Goal: Transaction & Acquisition: Book appointment/travel/reservation

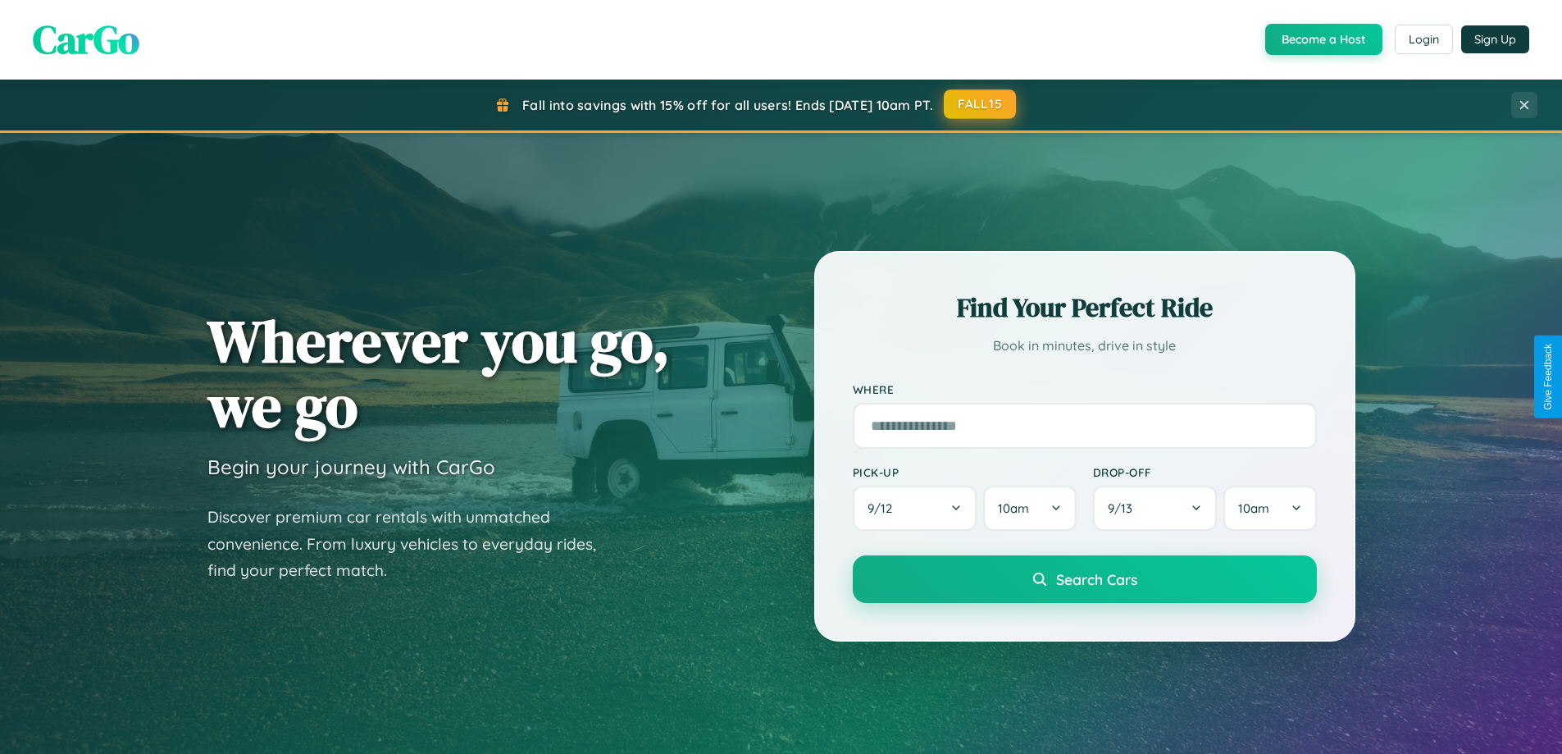
click at [981, 104] on button "FALL15" at bounding box center [980, 104] width 72 height 30
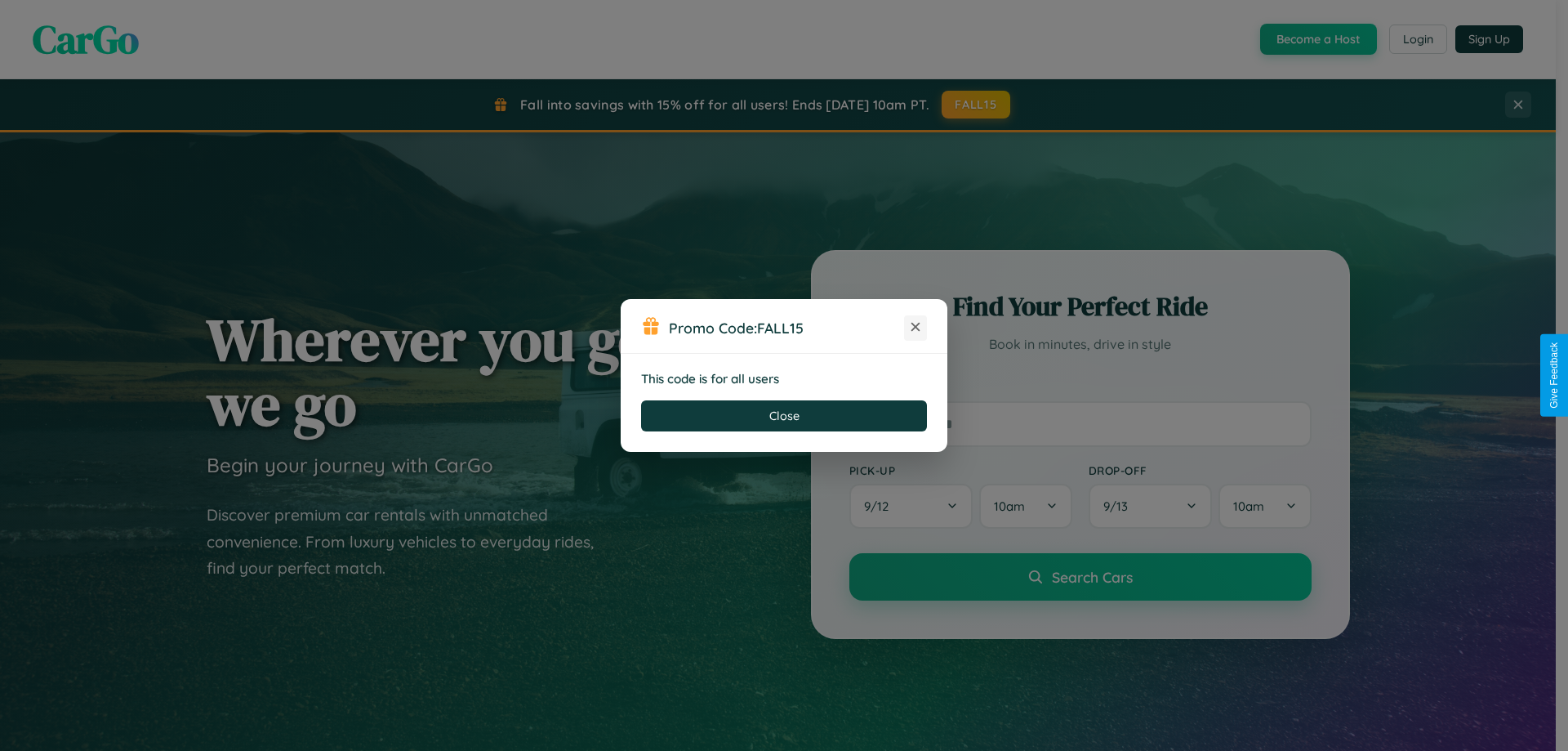
click at [915, 328] on icon at bounding box center [915, 327] width 16 height 16
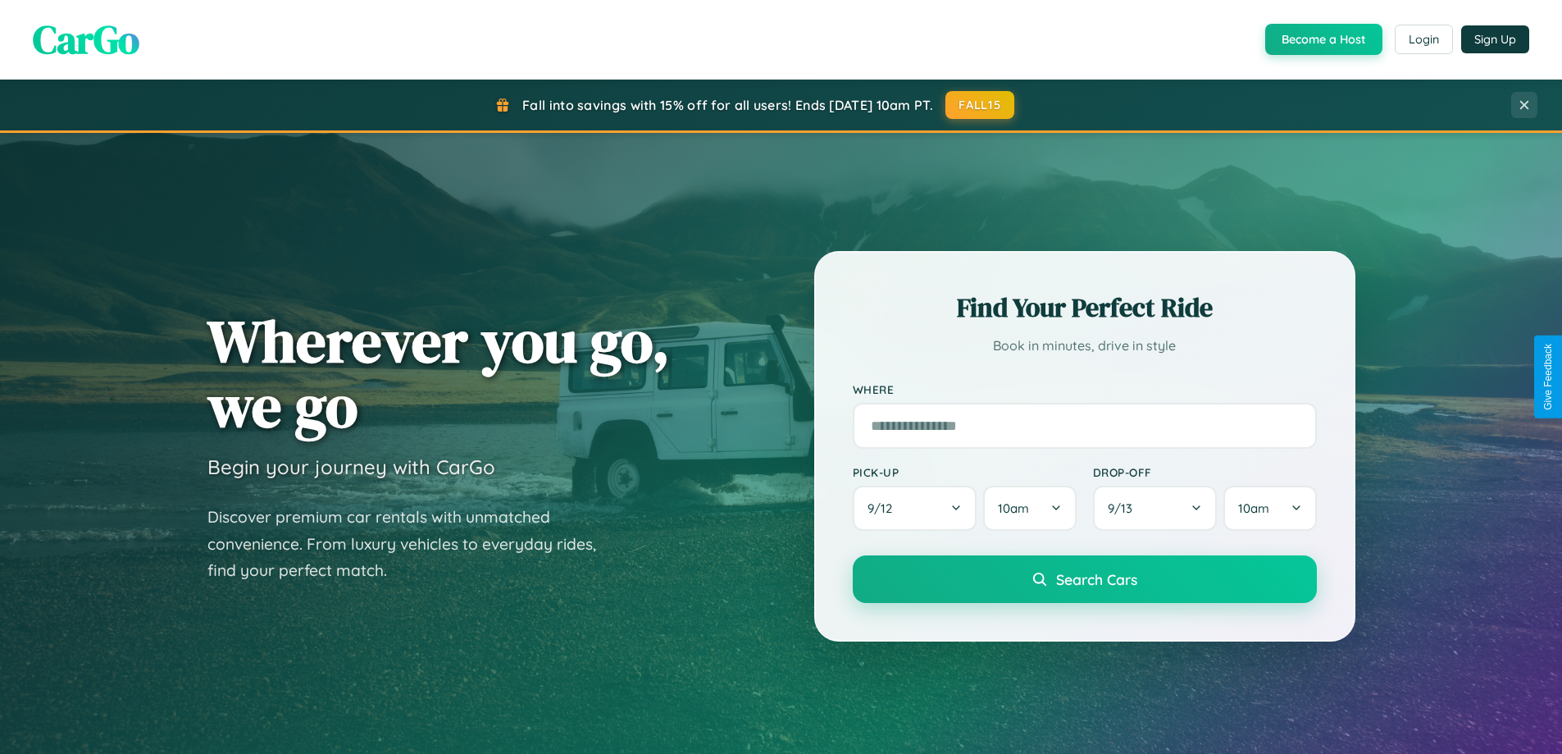
scroll to position [707, 0]
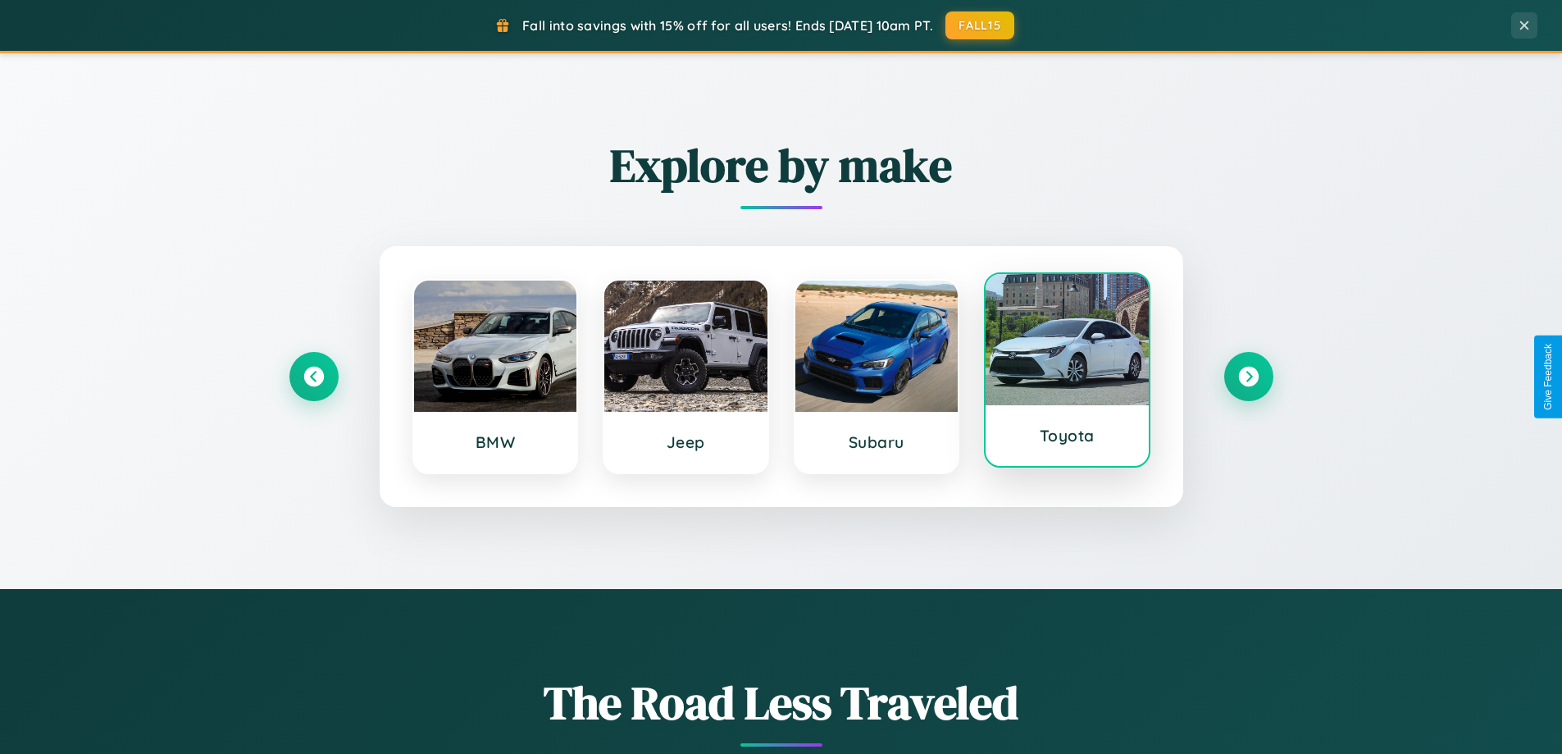
click at [1067, 373] on div at bounding box center [1067, 339] width 163 height 131
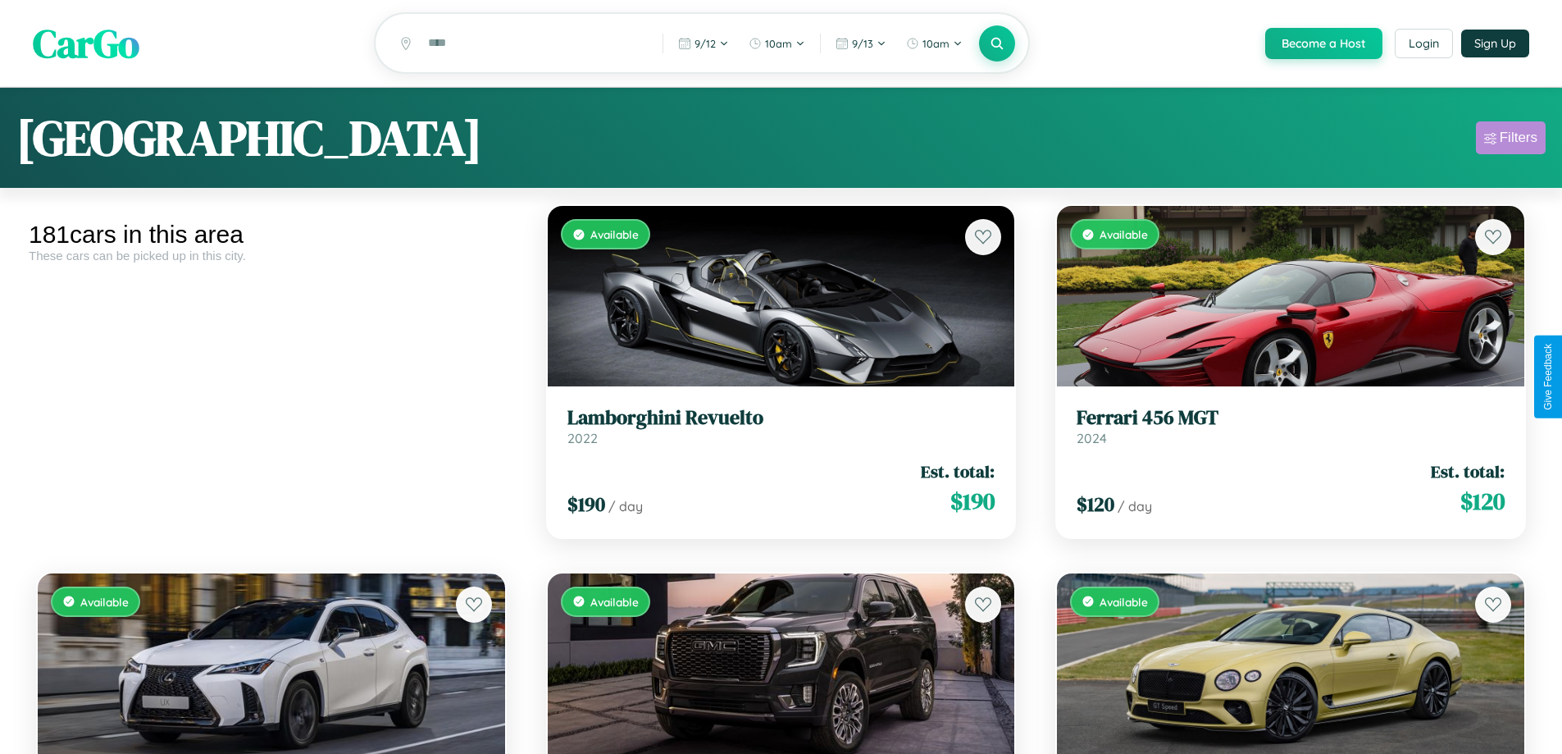
click at [1511, 140] on div "Filters" at bounding box center [1519, 138] width 38 height 16
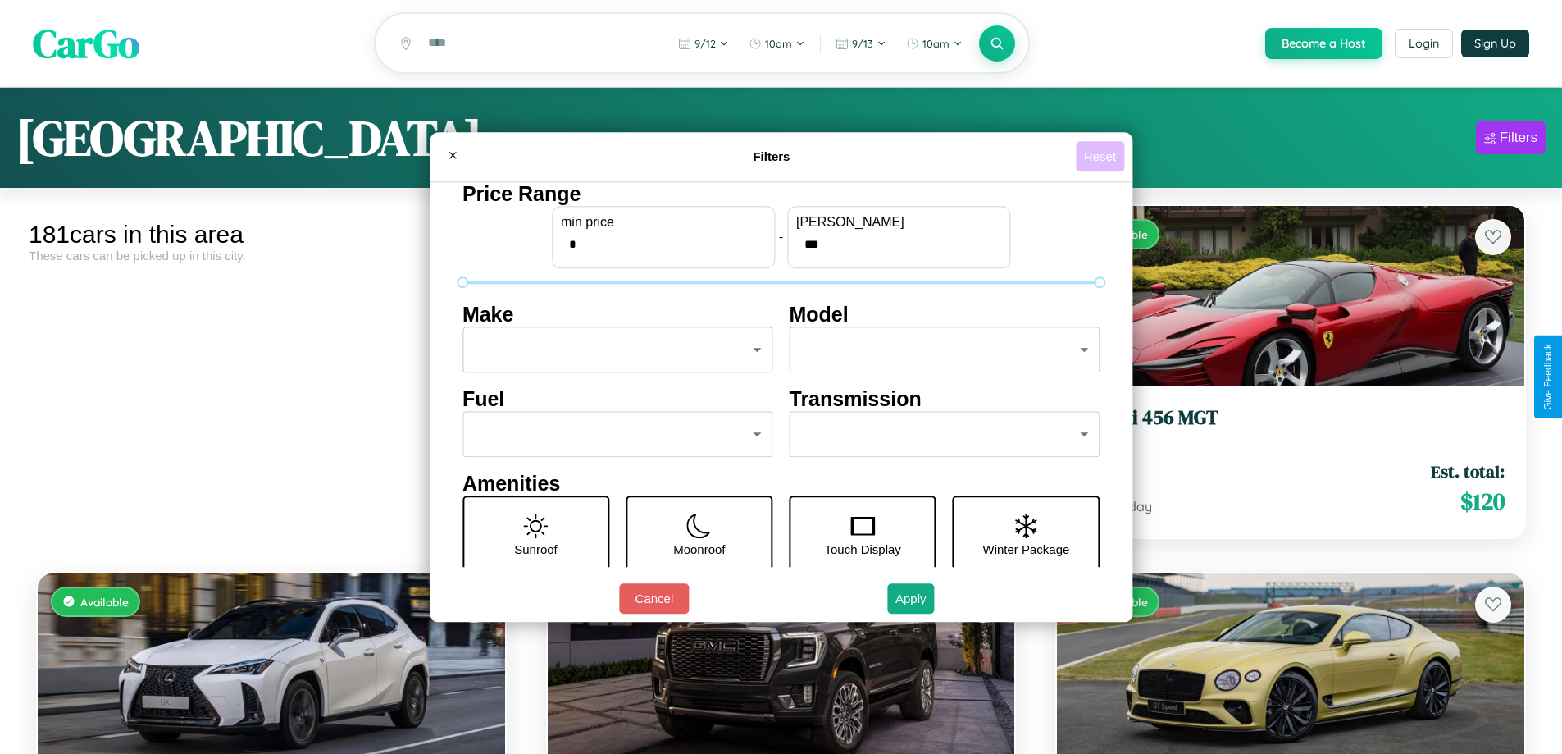
click at [1102, 156] on button "Reset" at bounding box center [1100, 156] width 48 height 30
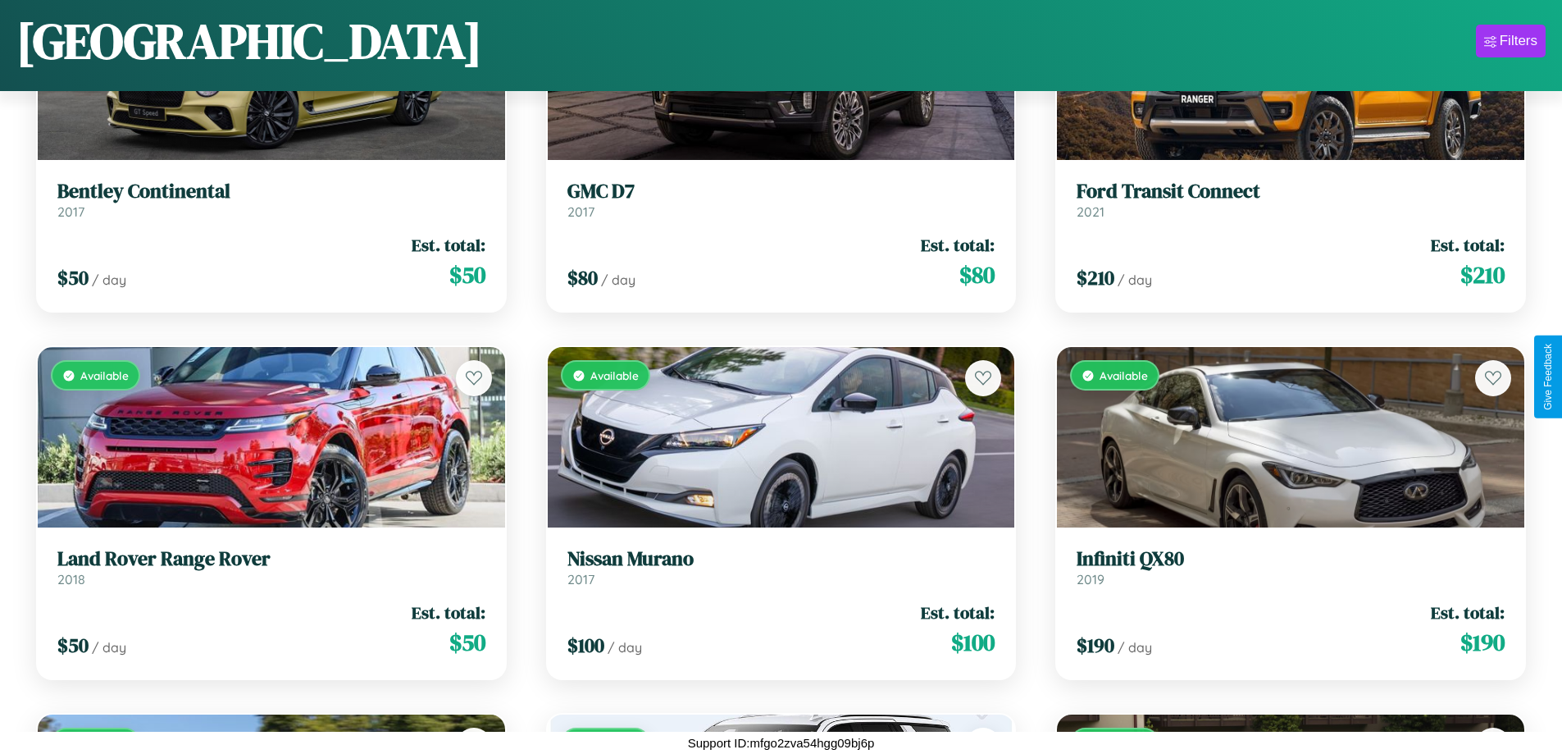
scroll to position [13084, 0]
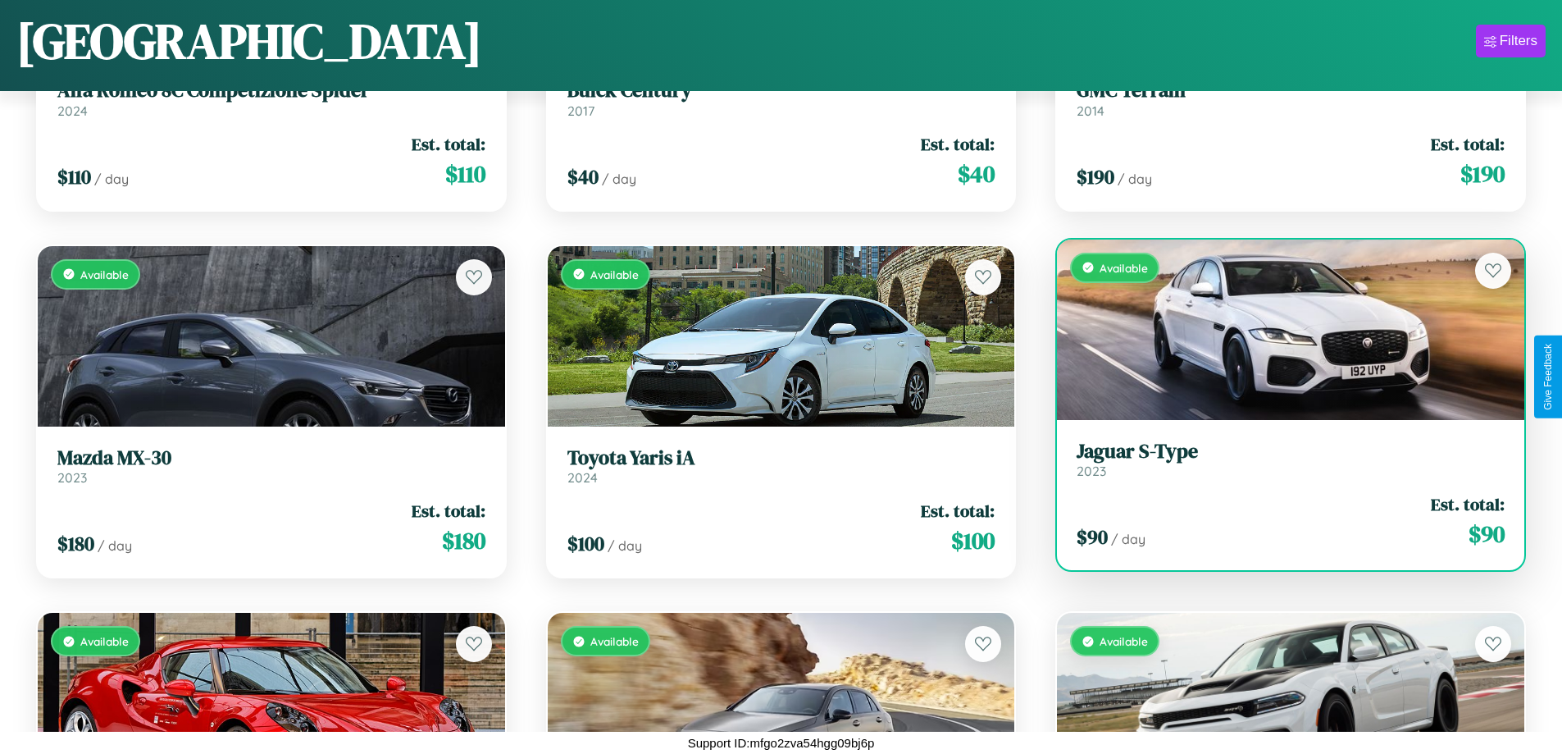
click at [1280, 459] on h3 "Jaguar S-Type" at bounding box center [1291, 452] width 428 height 24
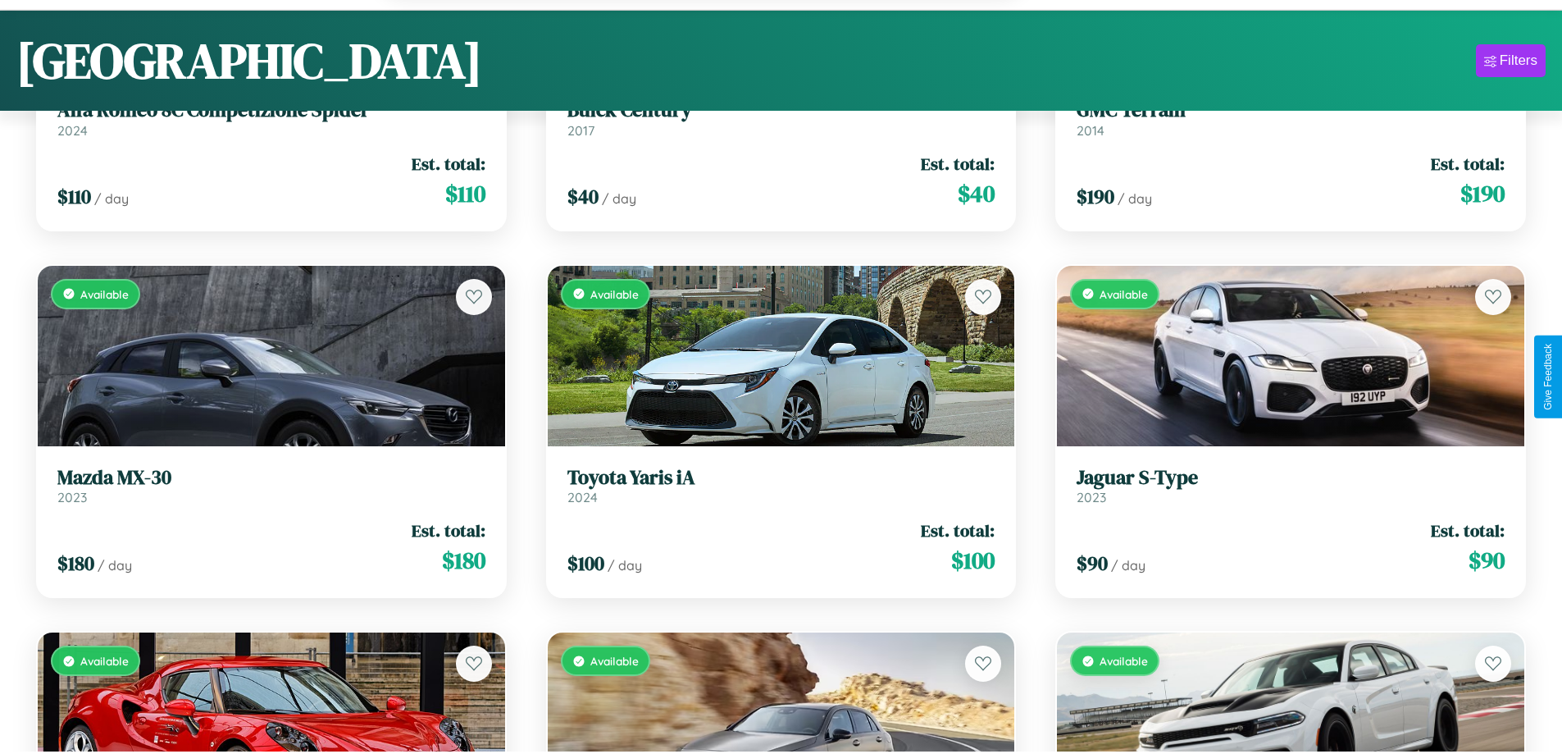
scroll to position [20918, 0]
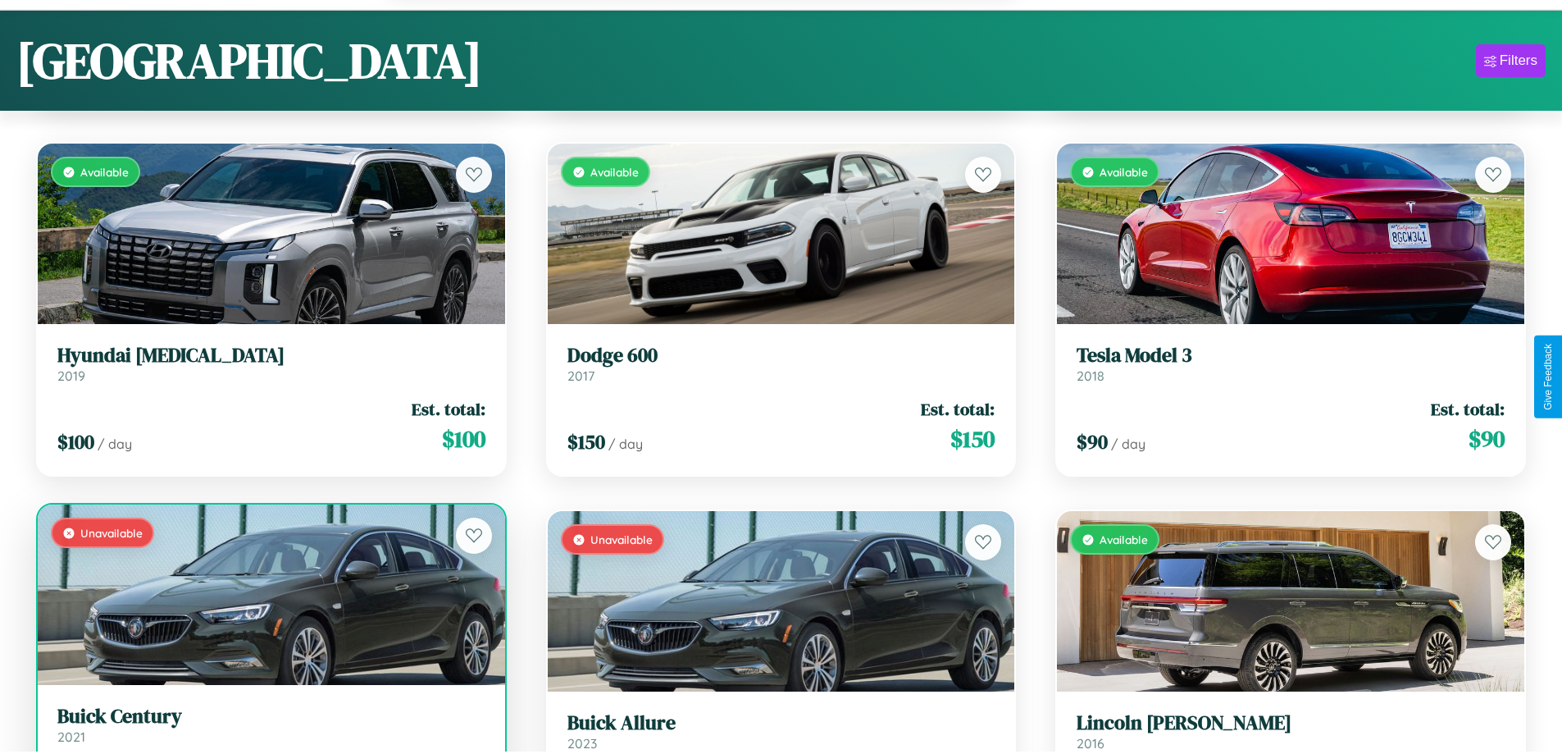
click at [269, 728] on h3 "Buick Century" at bounding box center [271, 716] width 428 height 24
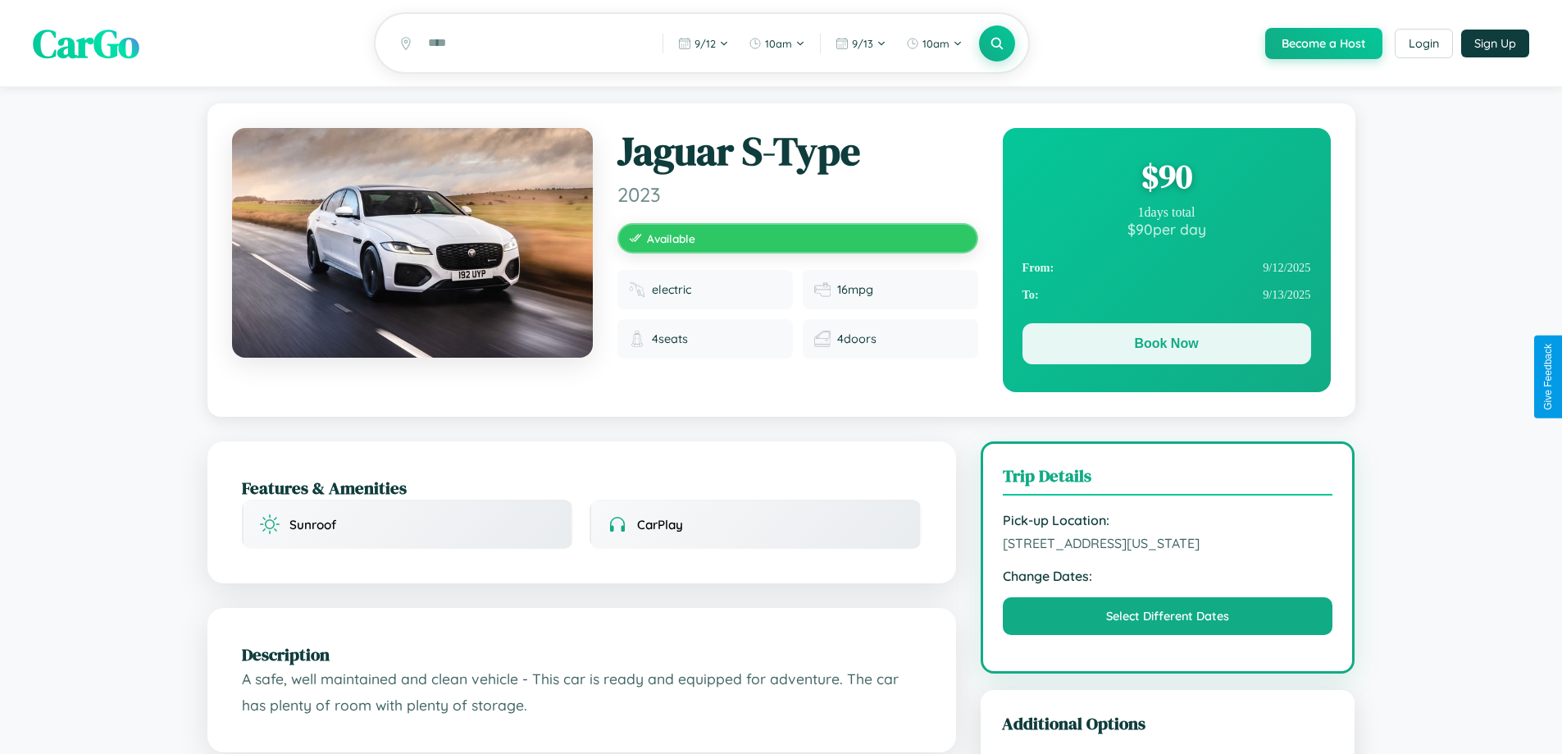
click at [1166, 346] on button "Book Now" at bounding box center [1167, 343] width 289 height 41
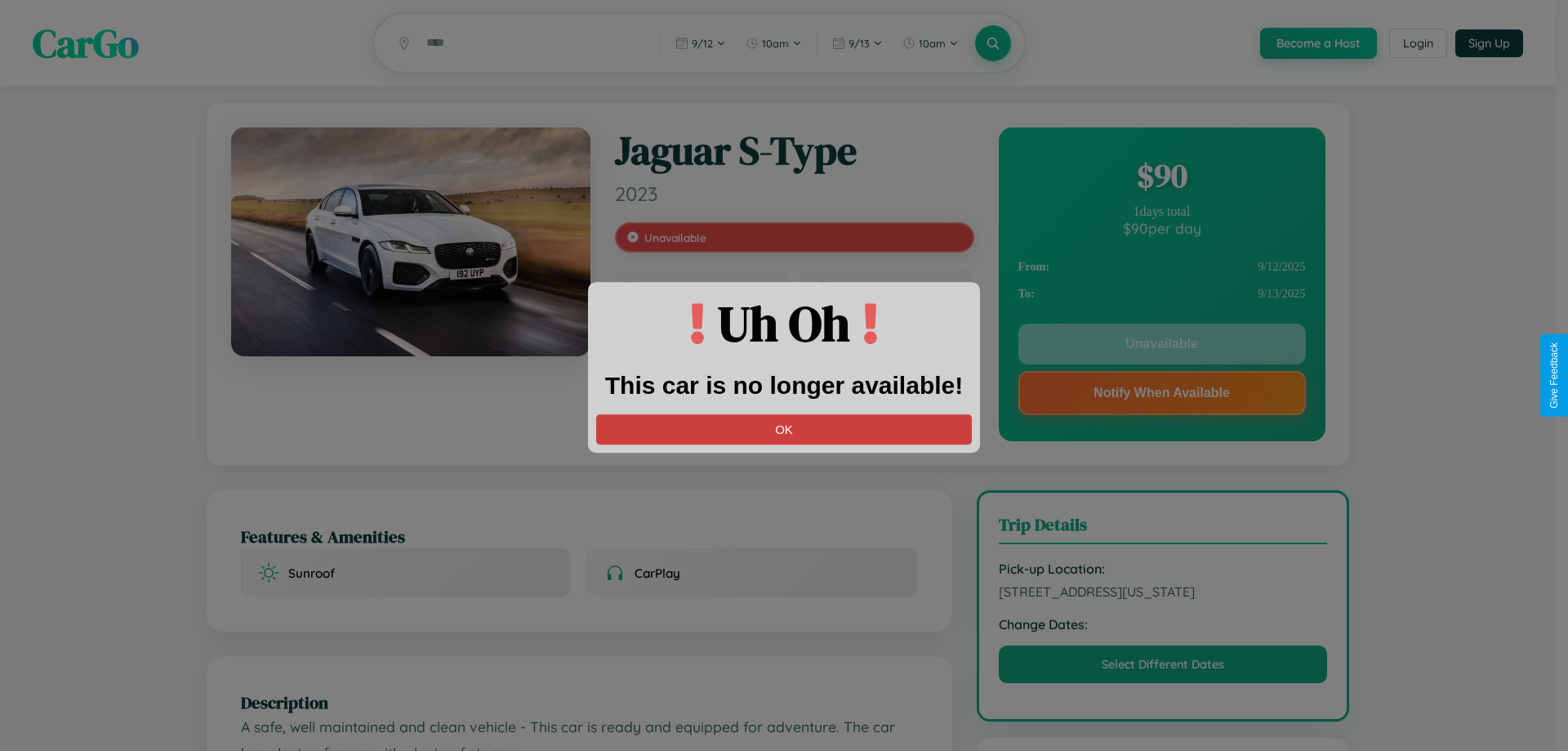
click at [784, 429] on button "OK" at bounding box center [784, 429] width 375 height 30
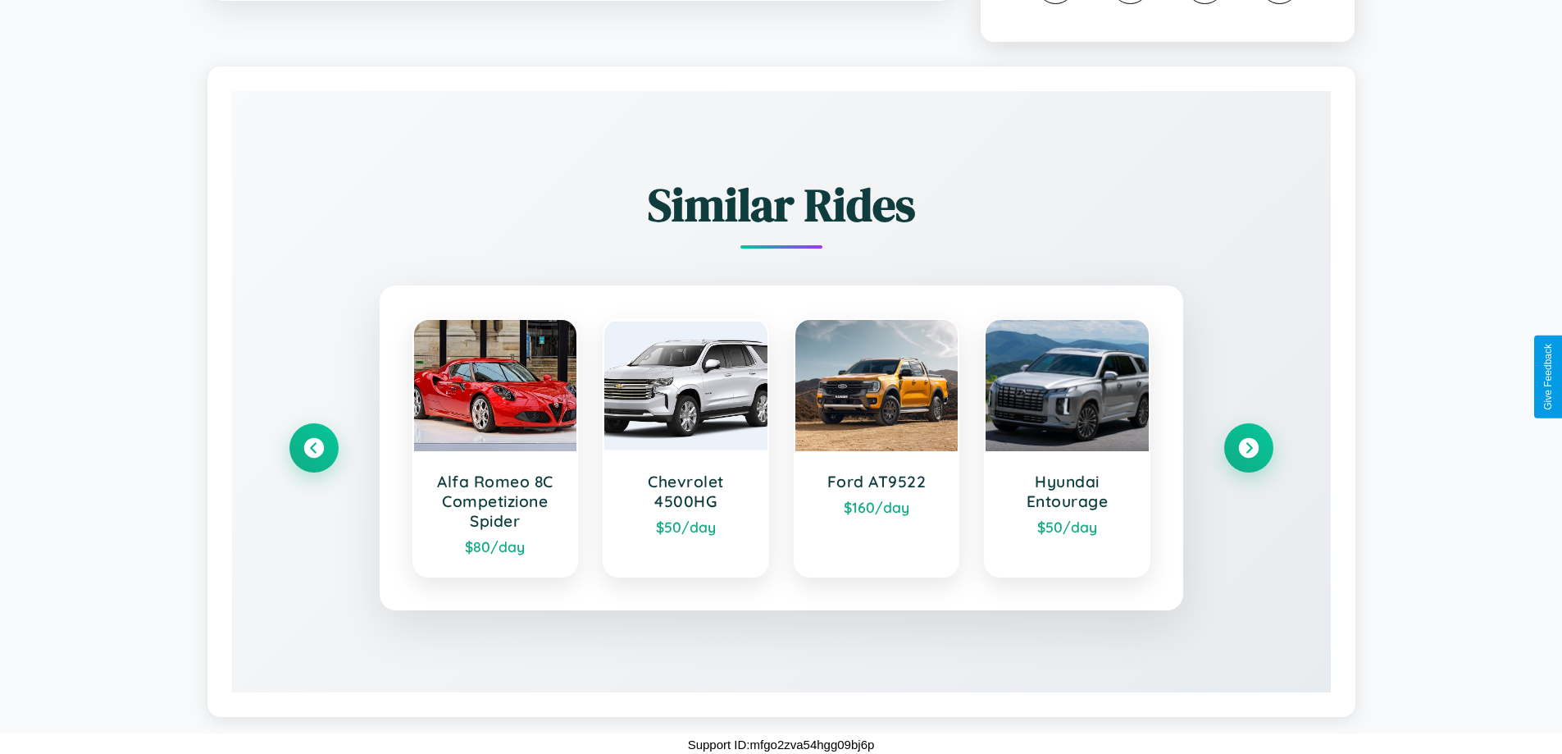
scroll to position [983, 0]
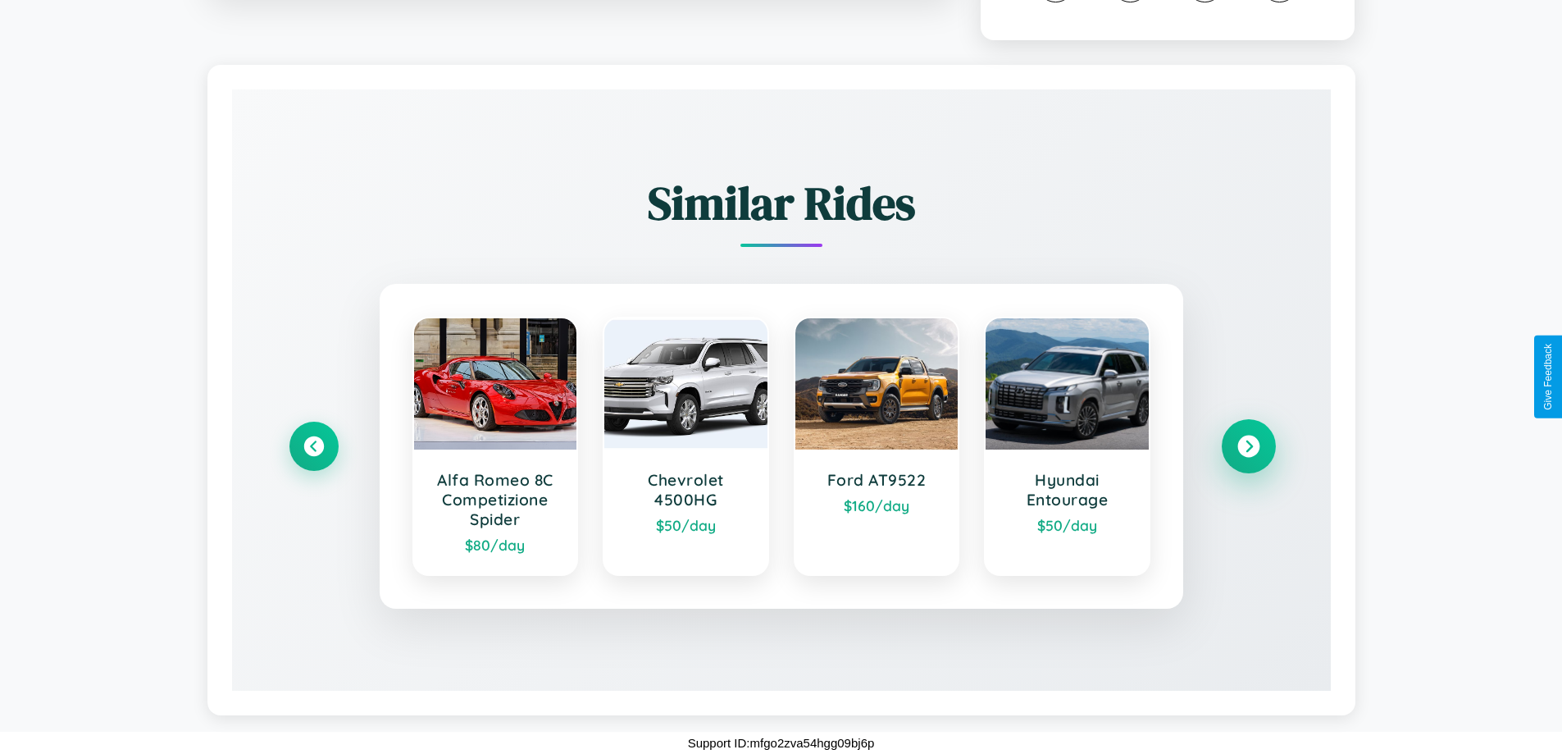
click at [1248, 446] on icon at bounding box center [1249, 446] width 22 height 22
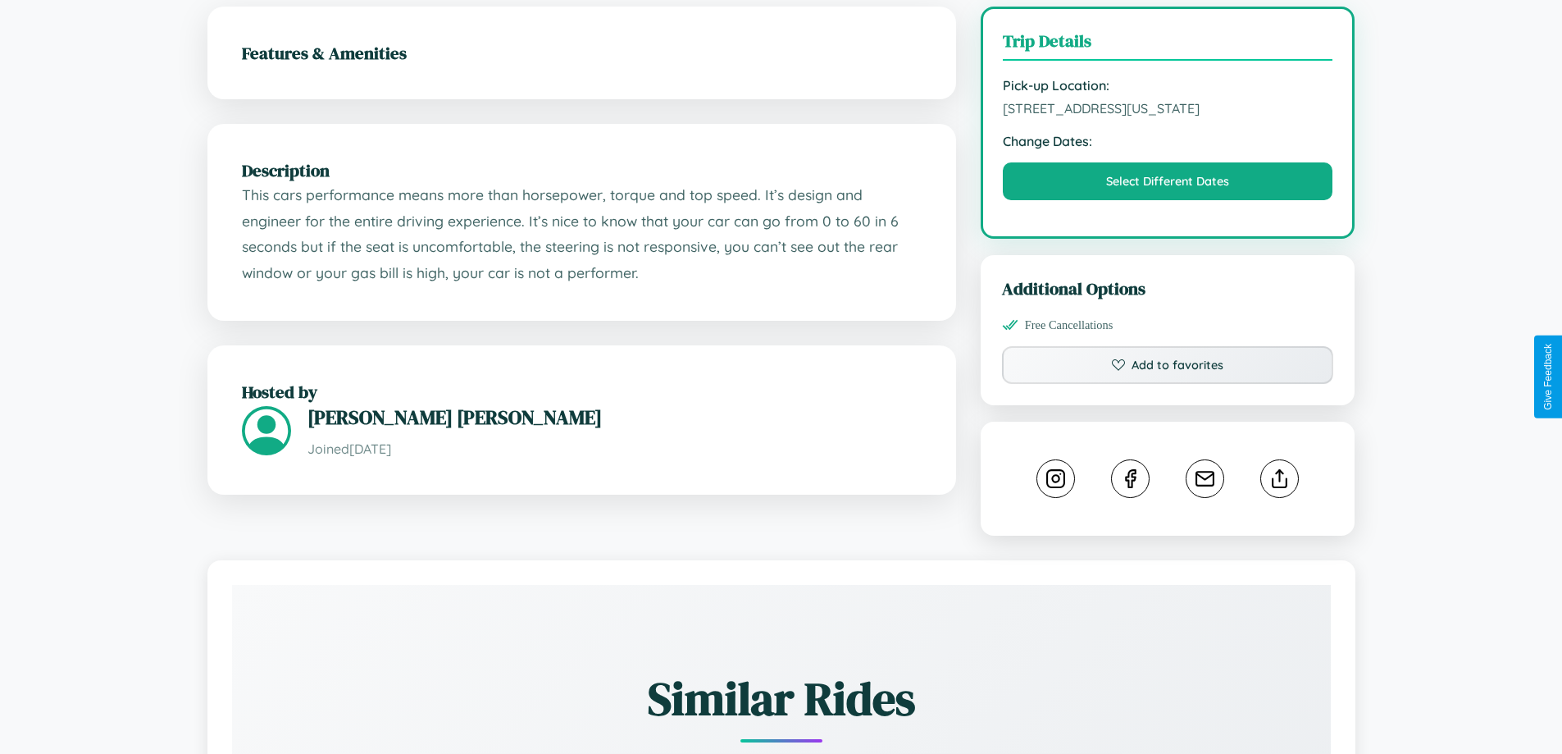
scroll to position [476, 0]
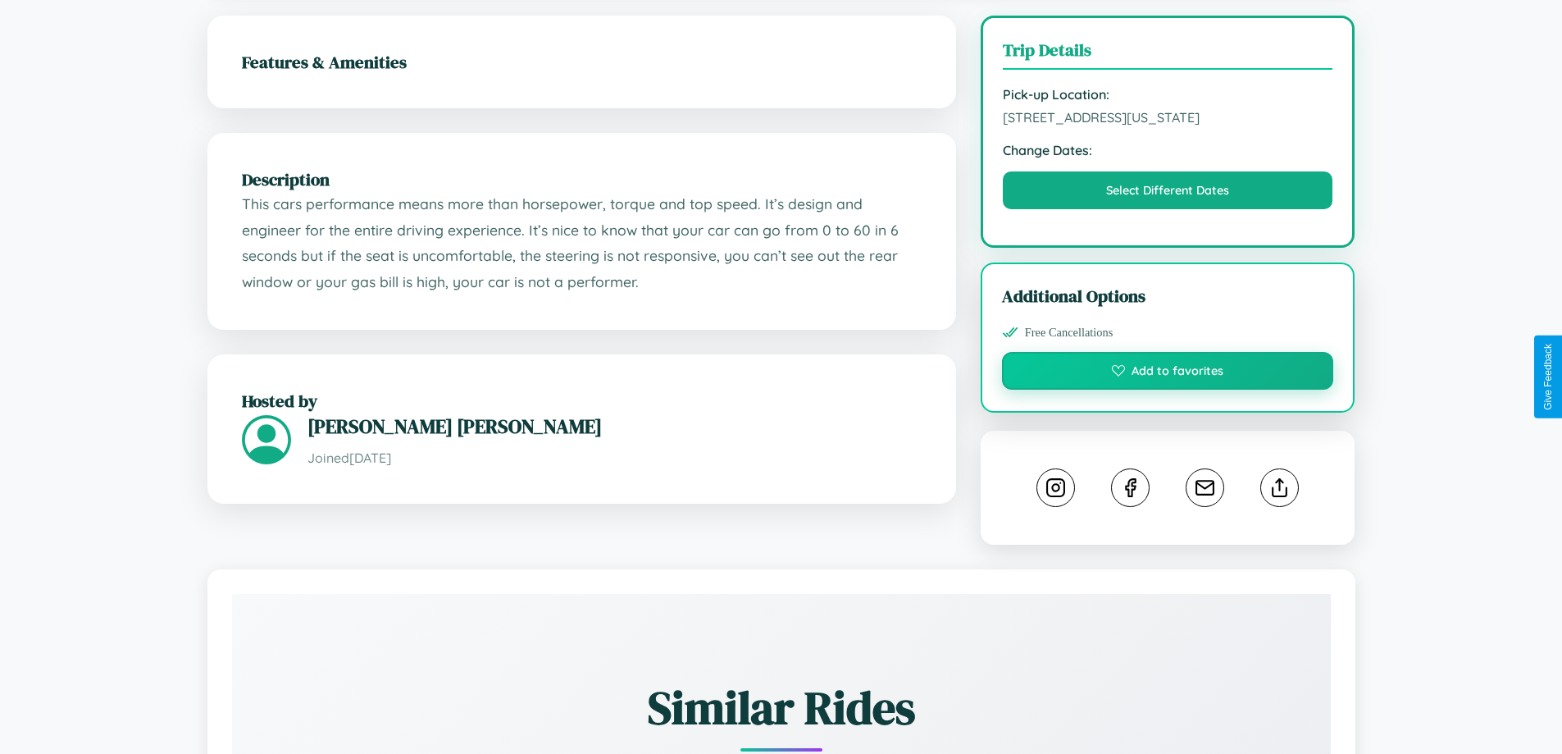
click at [1168, 376] on button "Add to favorites" at bounding box center [1168, 371] width 332 height 38
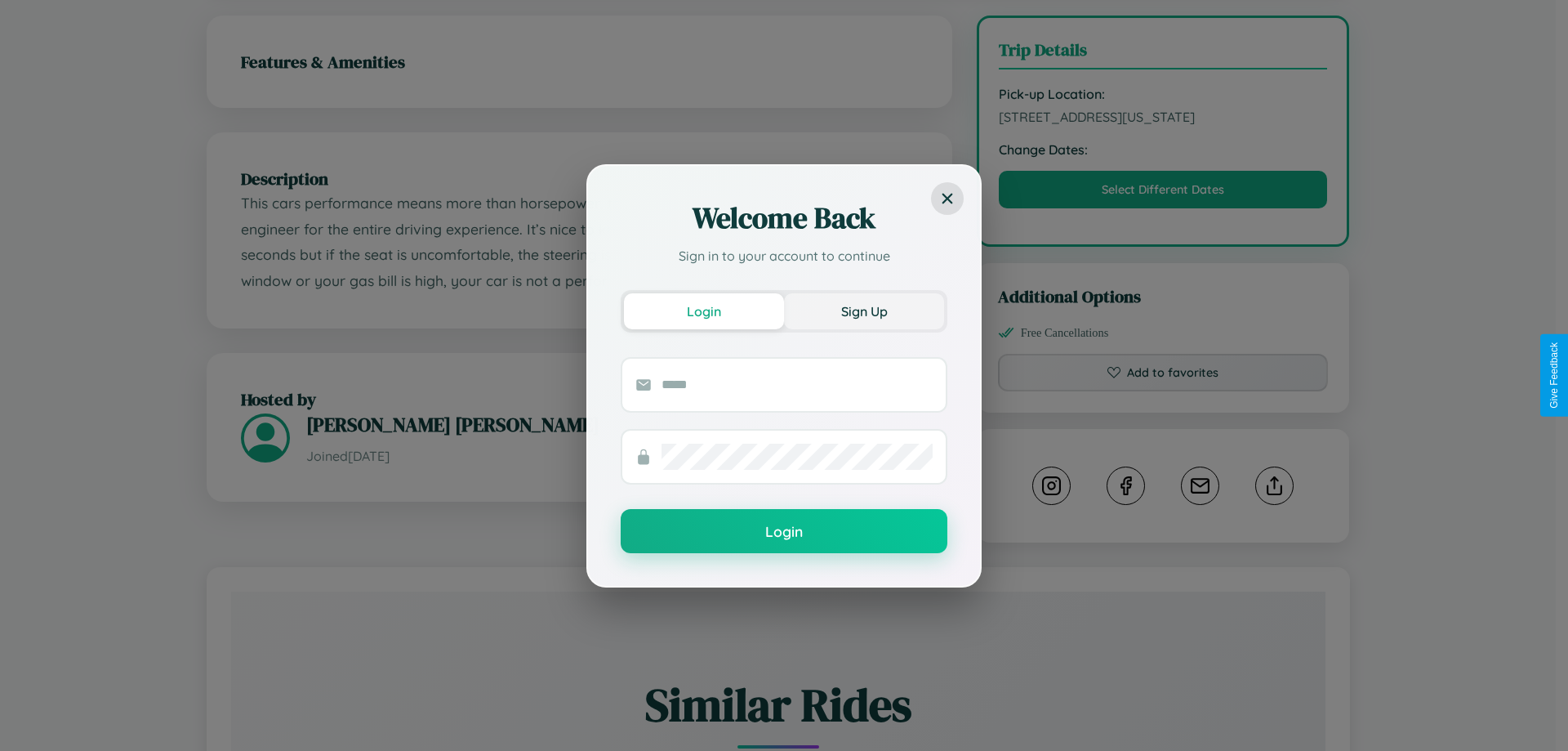
click at [864, 311] on button "Sign Up" at bounding box center [863, 311] width 160 height 36
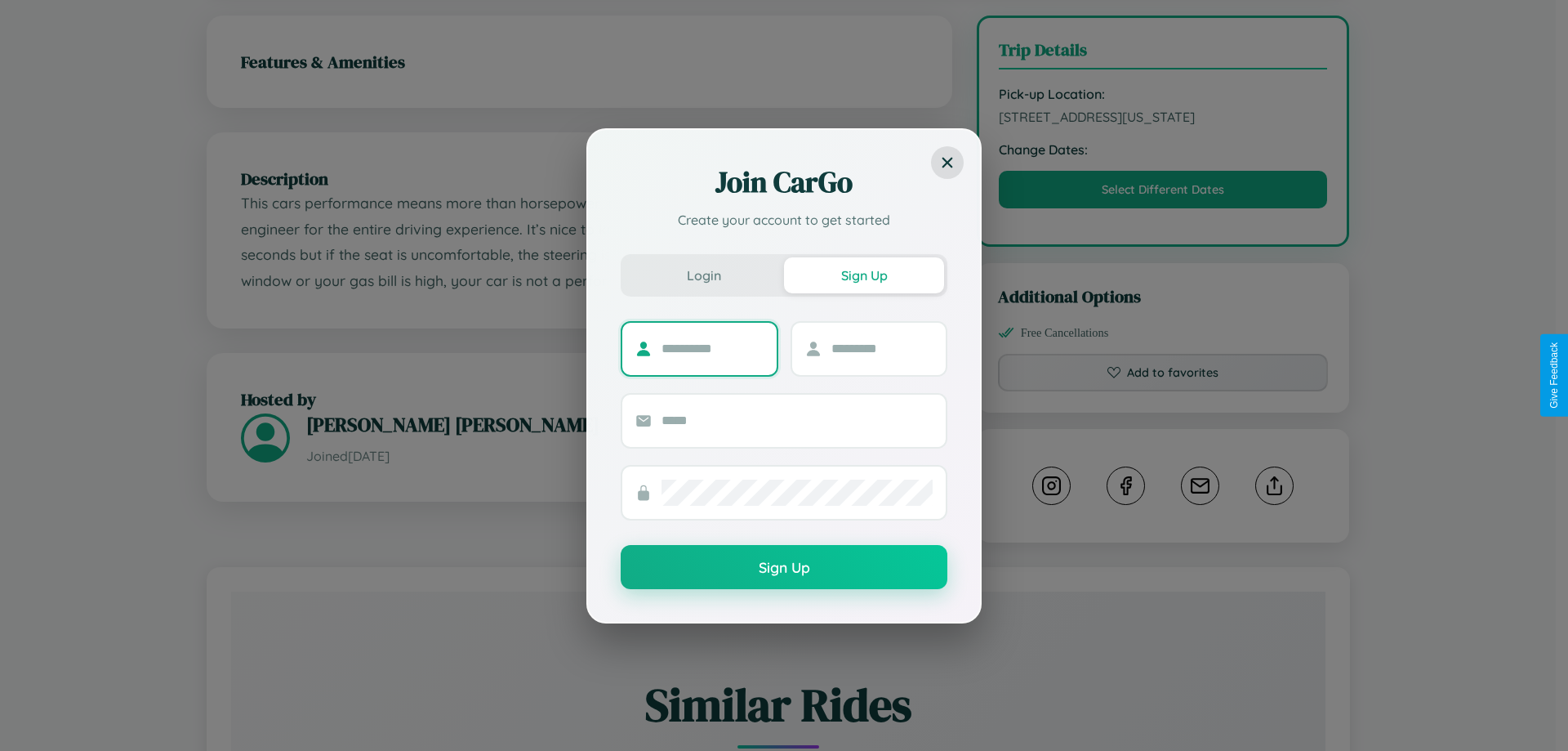
click at [712, 348] on input "text" at bounding box center [712, 349] width 103 height 26
type input "*****"
click at [881, 348] on input "text" at bounding box center [882, 349] width 103 height 26
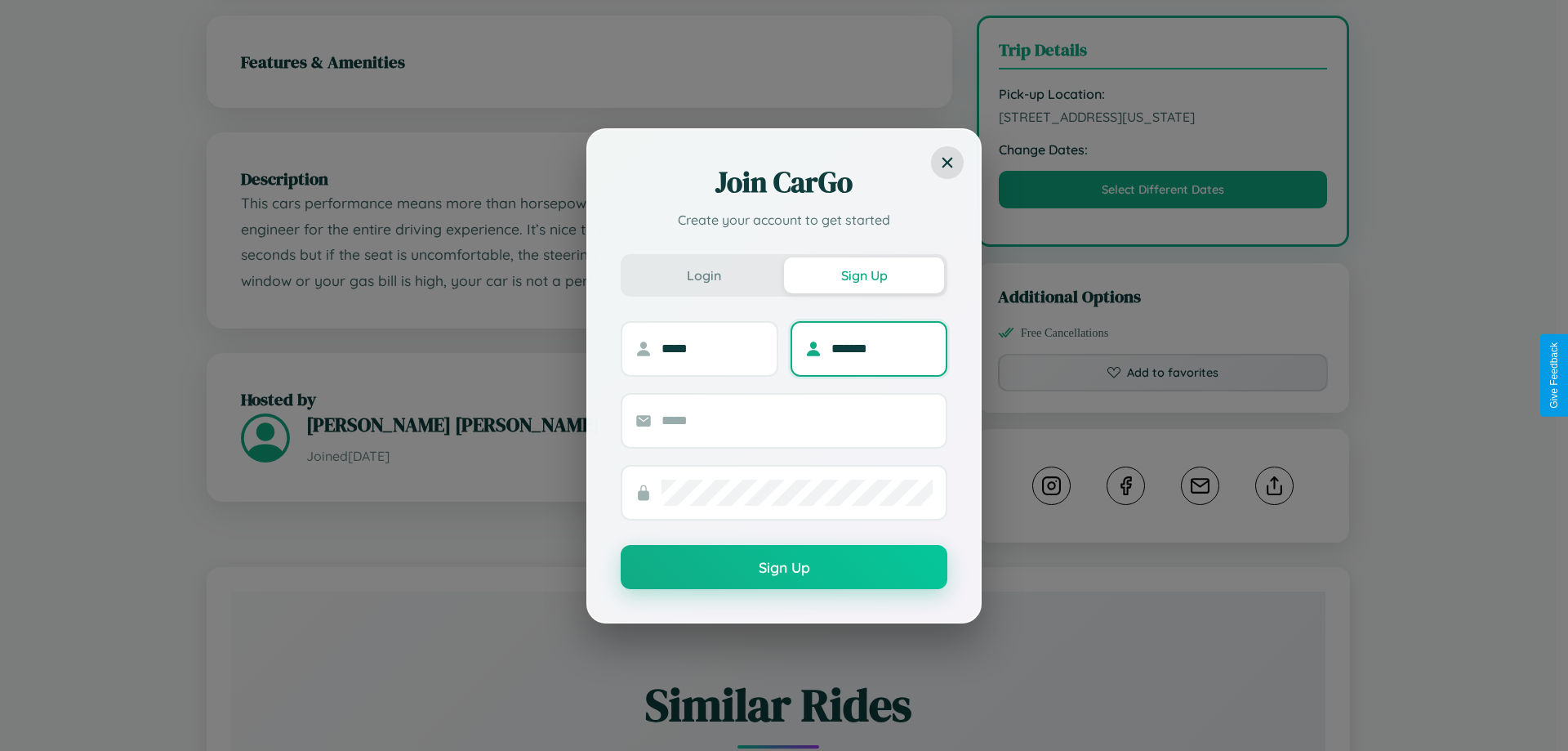
type input "*******"
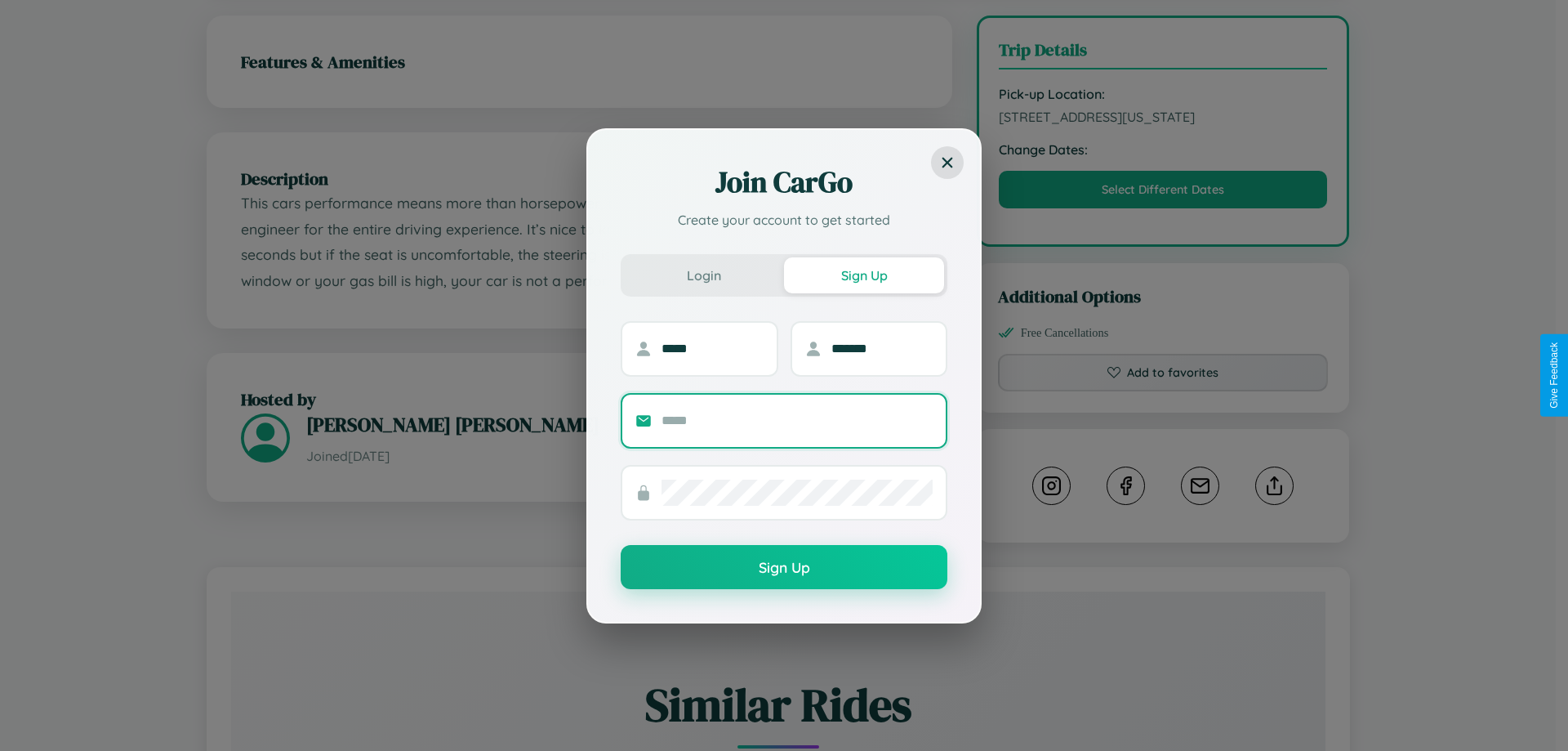
click at [796, 420] on input "text" at bounding box center [796, 420] width 271 height 26
type input "**********"
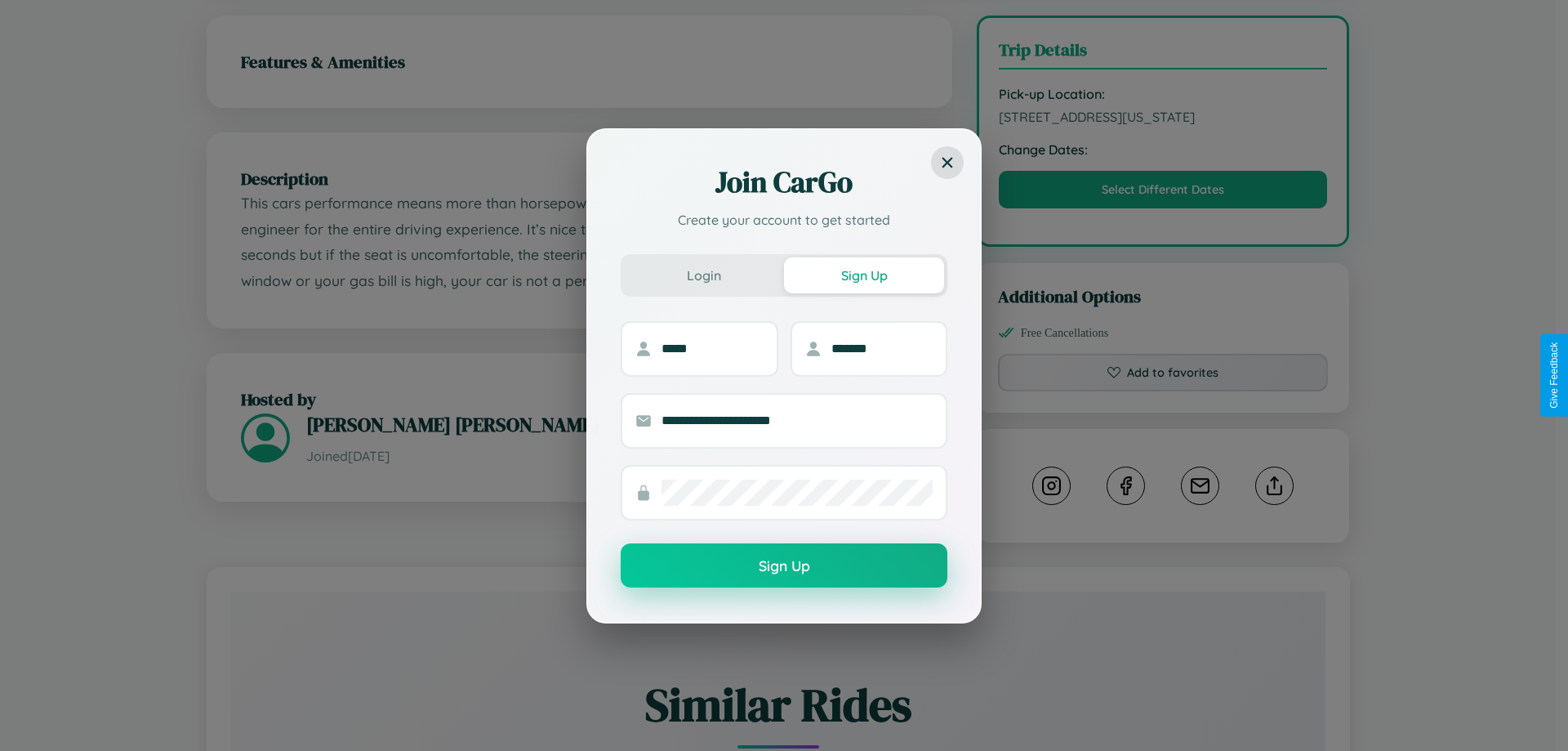
click at [784, 566] on button "Sign Up" at bounding box center [784, 565] width 327 height 44
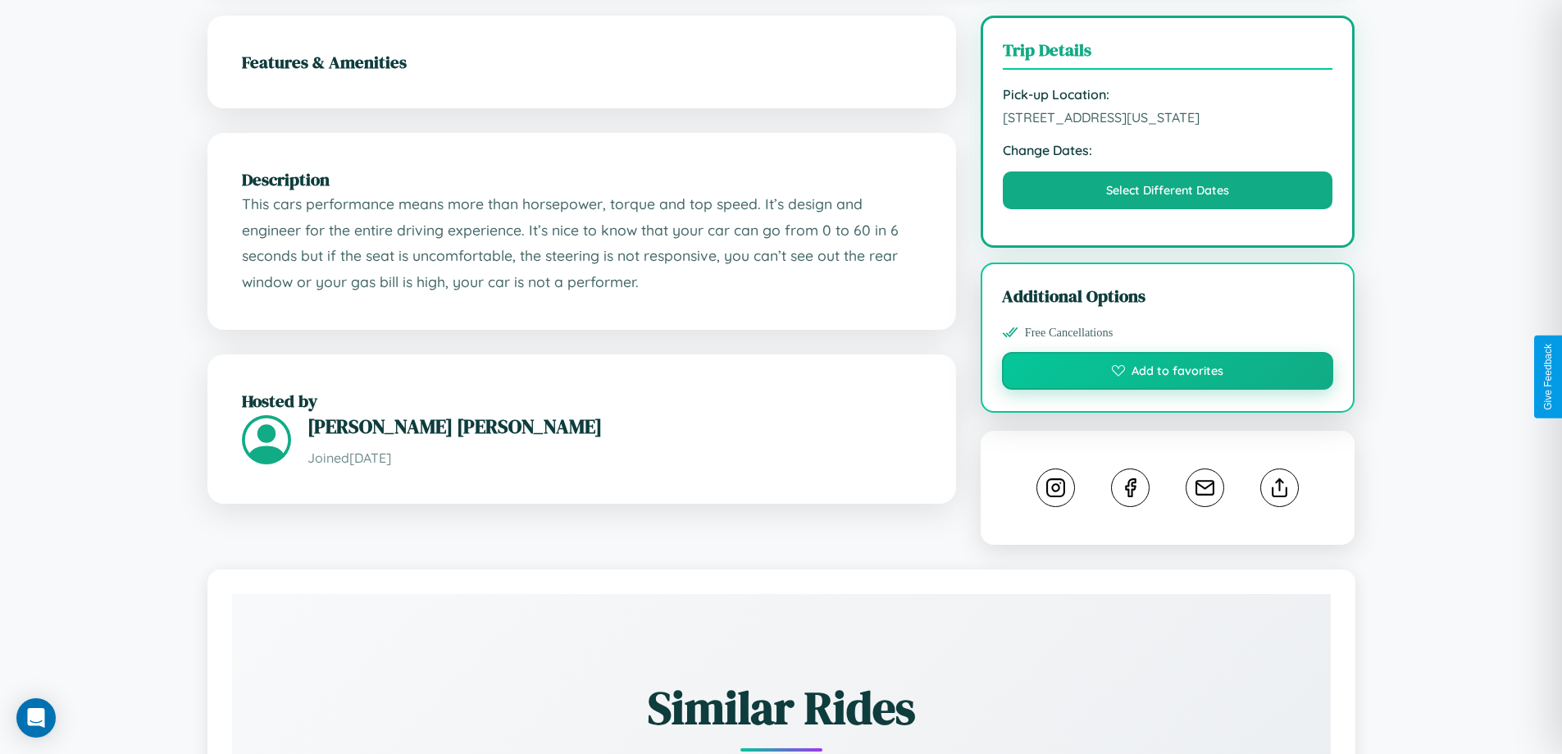
click at [1168, 373] on button "Add to favorites" at bounding box center [1168, 371] width 332 height 38
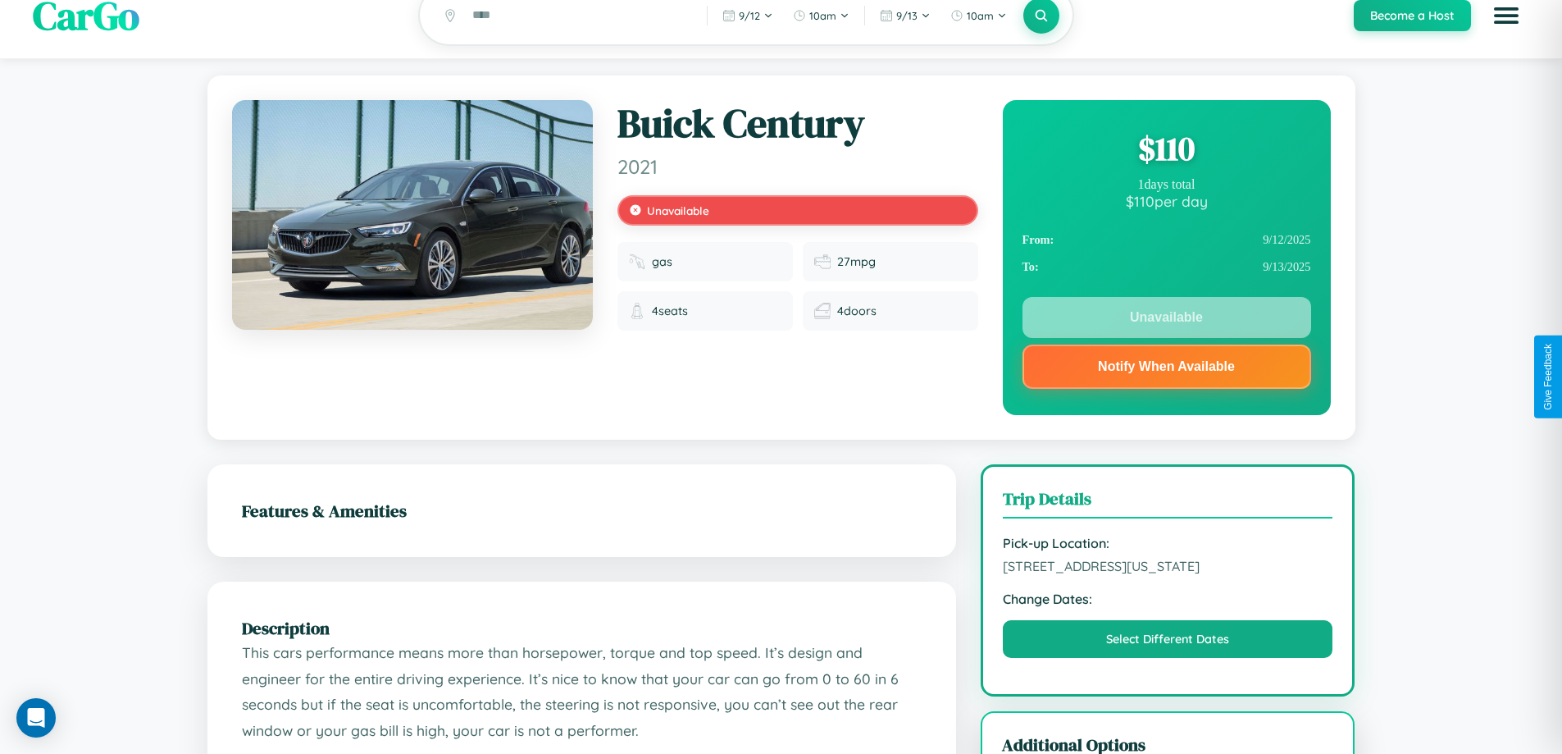
scroll to position [0, 0]
